Goal: Information Seeking & Learning: Find specific fact

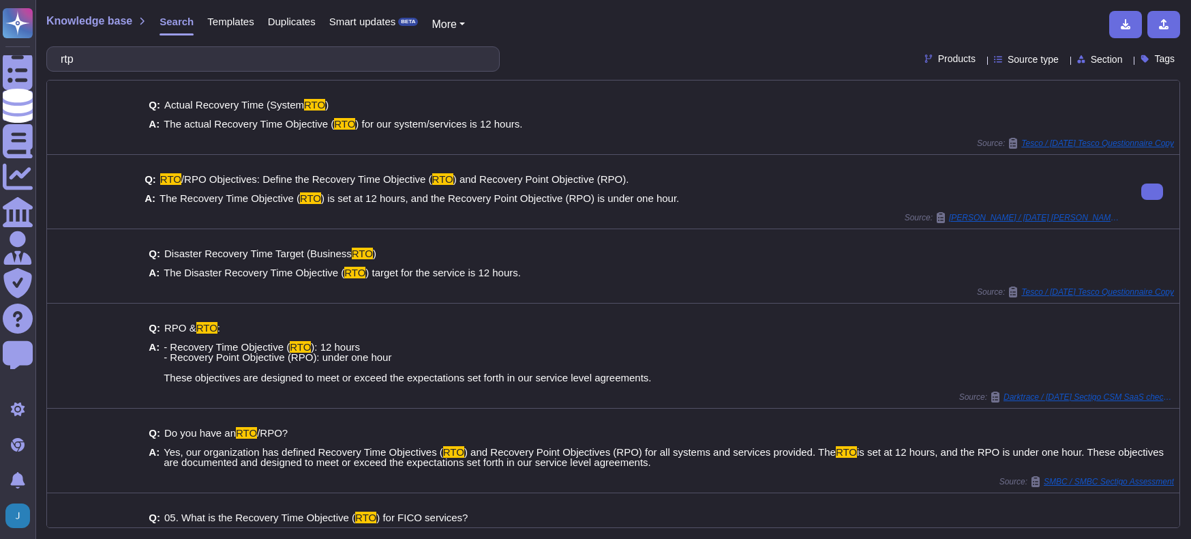
type input "rtp"
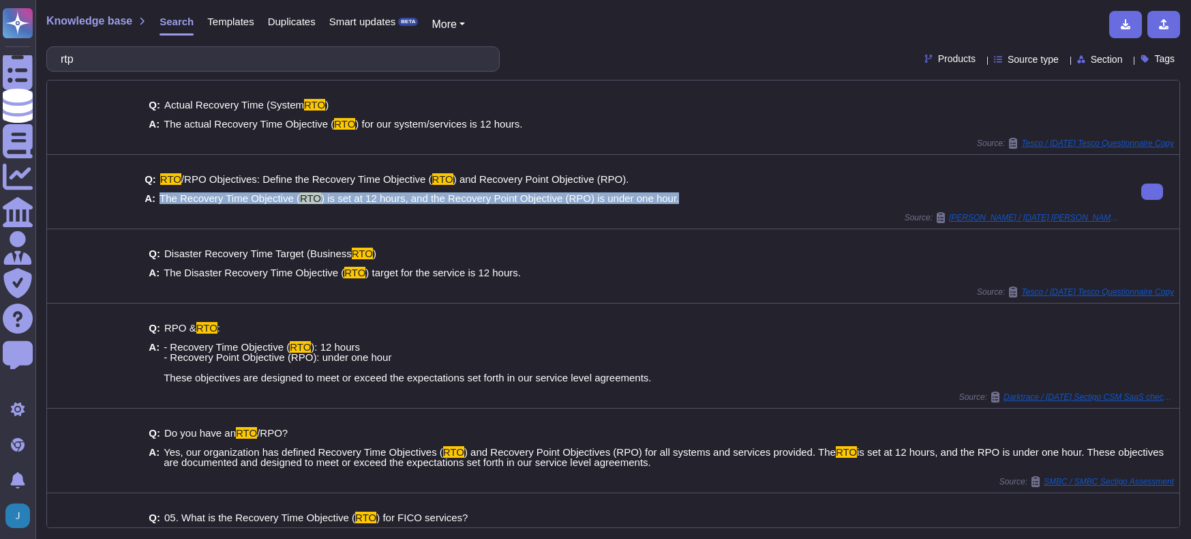
drag, startPoint x: 155, startPoint y: 196, endPoint x: 668, endPoint y: 196, distance: 512.2
click at [668, 196] on div "A: The Recovery Time Objective ( RTO ) is set at 12 hours, and the Recovery Poi…" at bounding box center [632, 198] width 975 height 10
copy div "The Recovery Time Objective ( RTO ) is set at 12 hours, and the Recovery Point …"
